Goal: Task Accomplishment & Management: Use online tool/utility

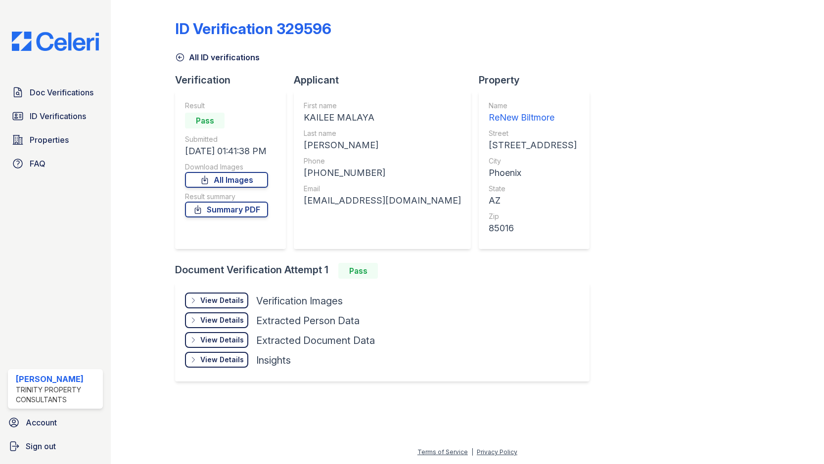
click at [33, 126] on div "Doc Verifications ID Verifications Properties FAQ" at bounding box center [55, 128] width 103 height 91
click at [42, 123] on link "ID Verifications" at bounding box center [55, 116] width 95 height 20
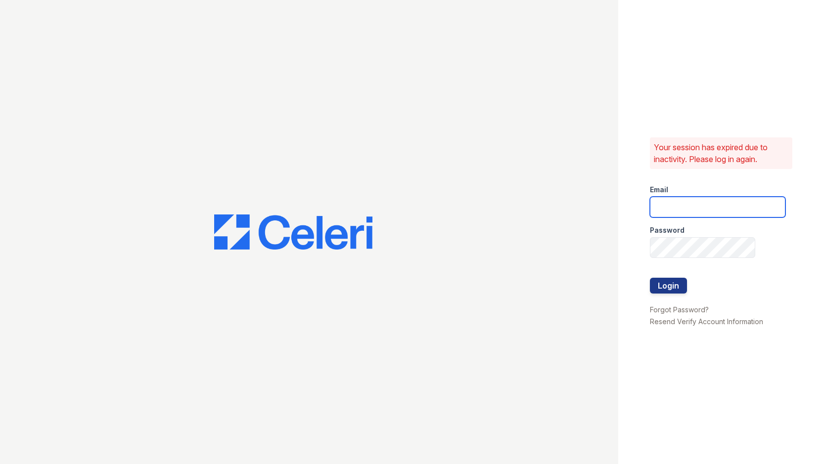
drag, startPoint x: 718, startPoint y: 215, endPoint x: 712, endPoint y: 213, distance: 6.1
click at [717, 215] on input "email" at bounding box center [718, 207] width 136 height 21
type input "[EMAIL_ADDRESS][DOMAIN_NAME]"
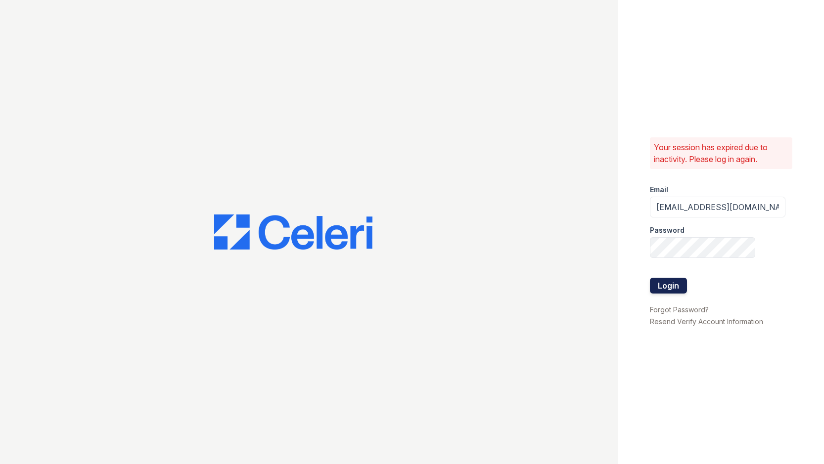
drag, startPoint x: 682, startPoint y: 289, endPoint x: 676, endPoint y: 288, distance: 6.0
click at [682, 289] on button "Login" at bounding box center [668, 286] width 37 height 16
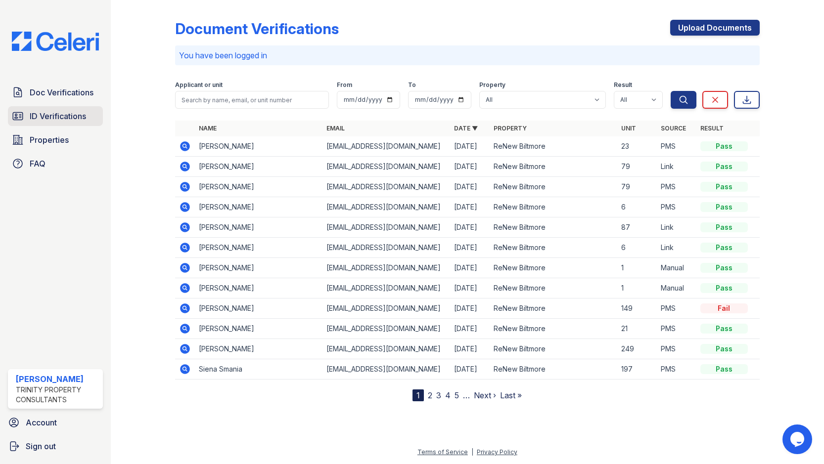
click at [65, 117] on span "ID Verifications" at bounding box center [58, 116] width 56 height 12
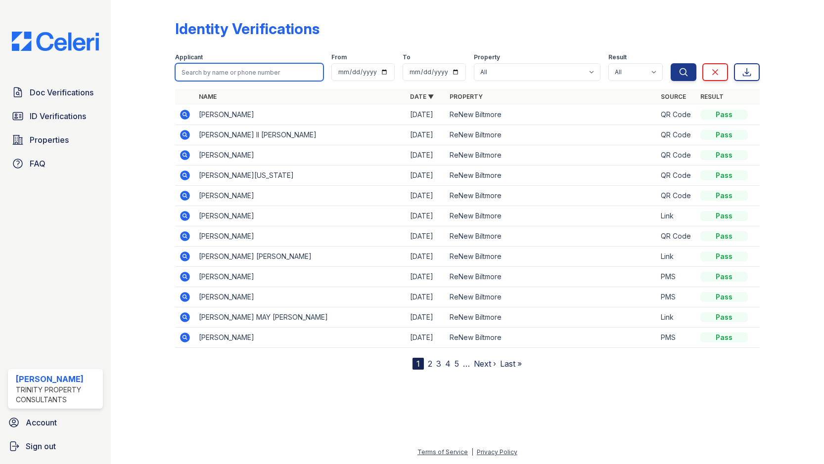
click at [210, 72] on input "search" at bounding box center [249, 72] width 148 height 18
type input "Jonathan adams"
click at [683, 72] on icon "submit" at bounding box center [684, 72] width 10 height 10
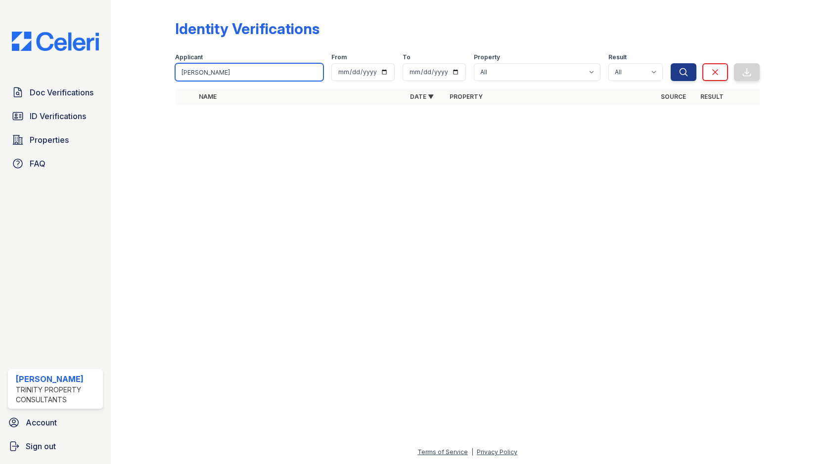
click at [274, 76] on input "Jonathan adams" at bounding box center [249, 72] width 148 height 18
click at [57, 117] on span "ID Verifications" at bounding box center [58, 116] width 56 height 12
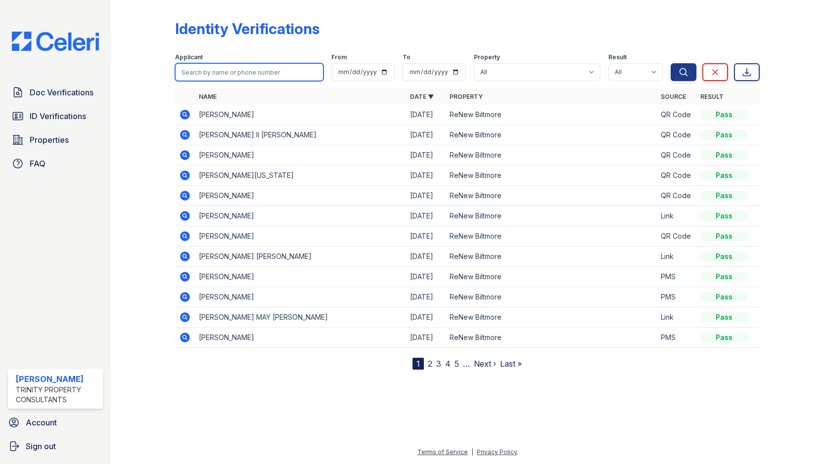
click at [258, 74] on input "search" at bounding box center [249, 72] width 148 height 18
click at [137, 165] on div at bounding box center [151, 187] width 48 height 366
click at [43, 380] on div "[PERSON_NAME]" at bounding box center [57, 379] width 83 height 12
drag, startPoint x: 155, startPoint y: 183, endPoint x: 119, endPoint y: 178, distance: 36.1
click at [155, 183] on div at bounding box center [151, 187] width 48 height 366
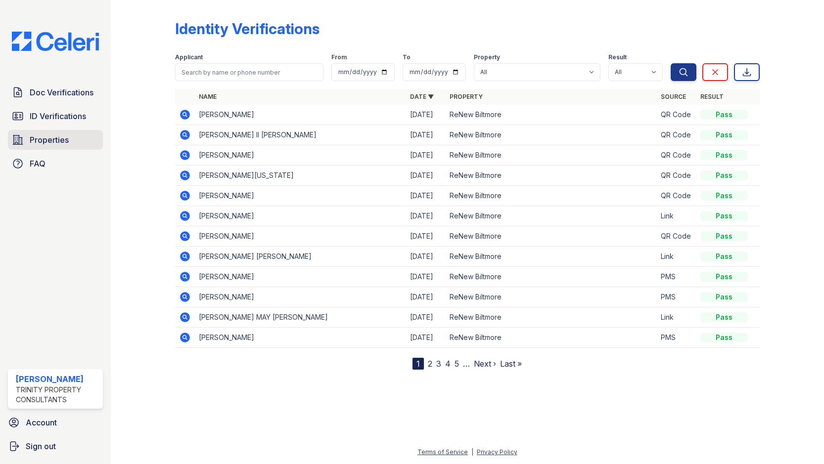
click at [54, 138] on span "Properties" at bounding box center [49, 140] width 39 height 12
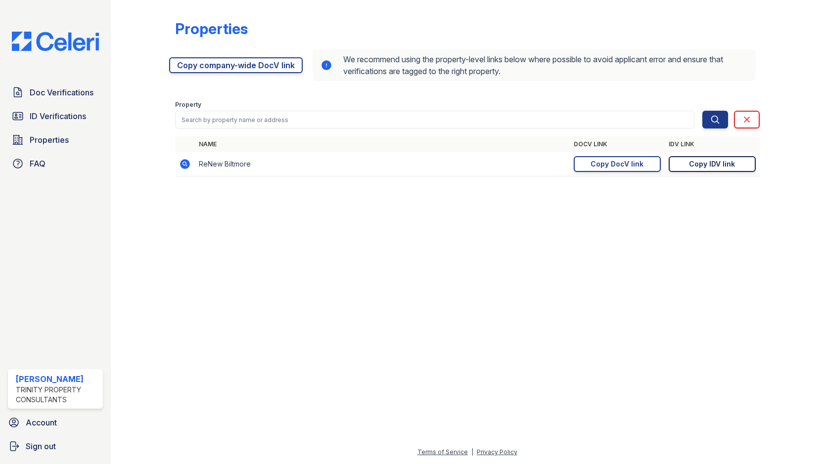
click at [701, 167] on div "Copy IDV link" at bounding box center [712, 164] width 46 height 10
